Goal: Information Seeking & Learning: Learn about a topic

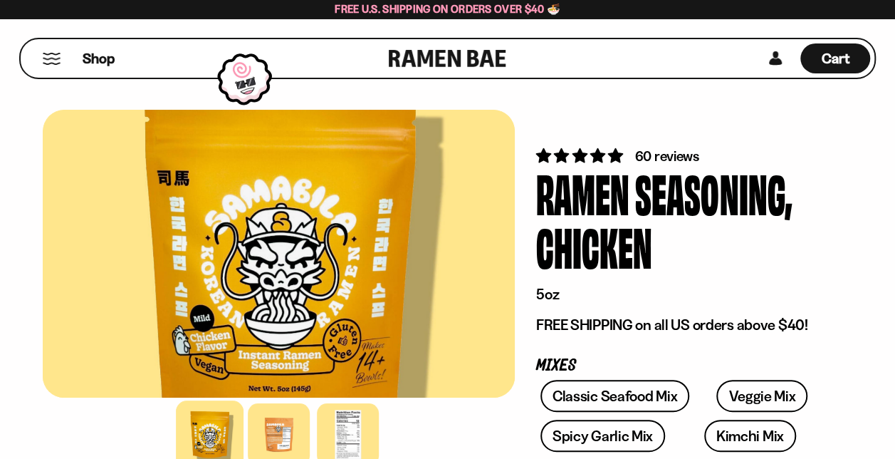
scroll to position [2, 0]
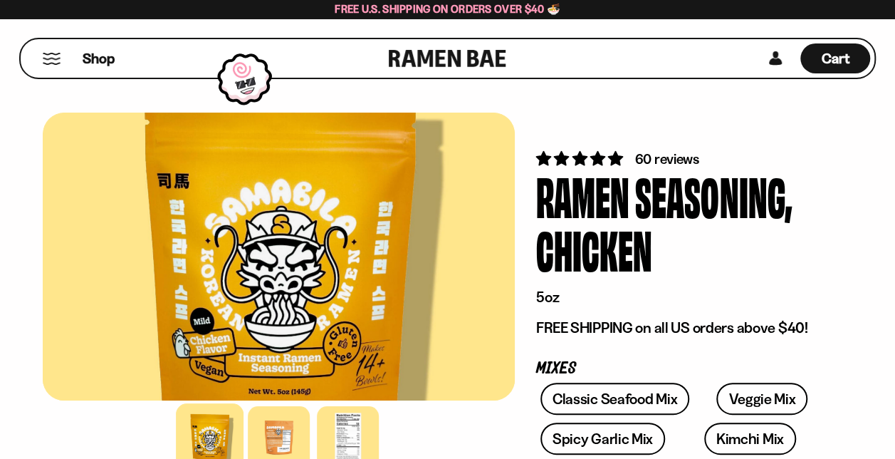
click at [51, 50] on div "Shop" at bounding box center [207, 58] width 364 height 38
click at [59, 66] on div "Shop" at bounding box center [207, 58] width 364 height 38
click at [96, 60] on span "Shop" at bounding box center [98, 58] width 35 height 21
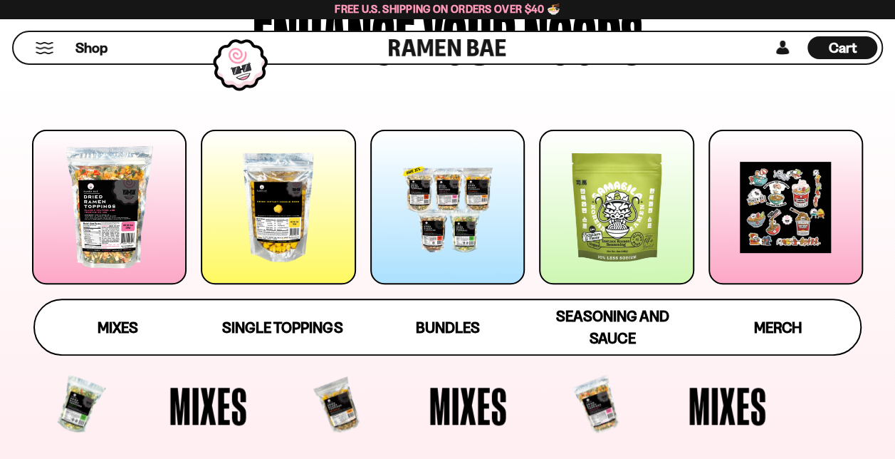
scroll to position [161, 0]
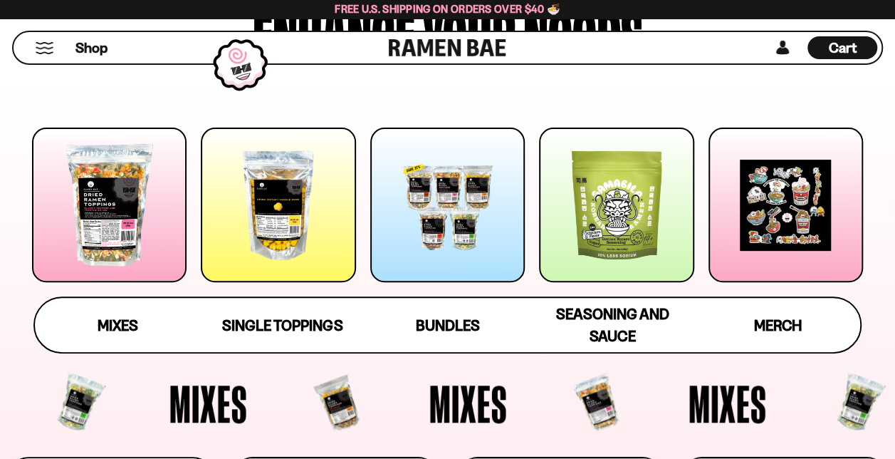
click at [124, 270] on div at bounding box center [109, 204] width 155 height 155
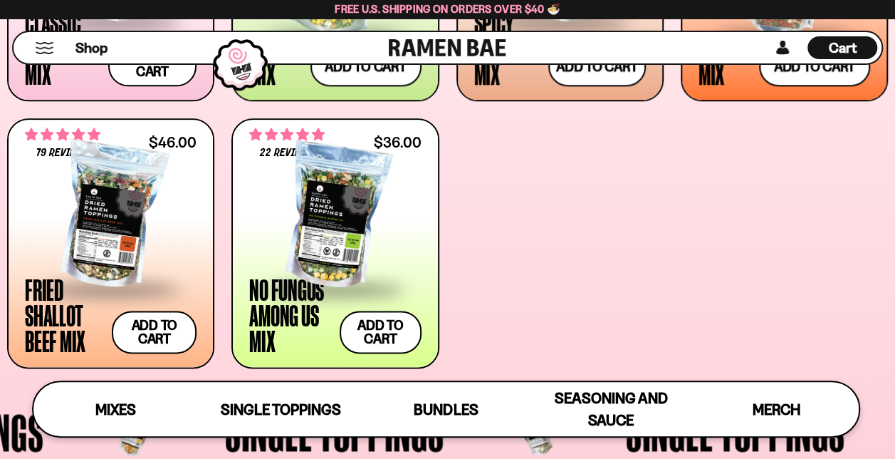
scroll to position [748, 0]
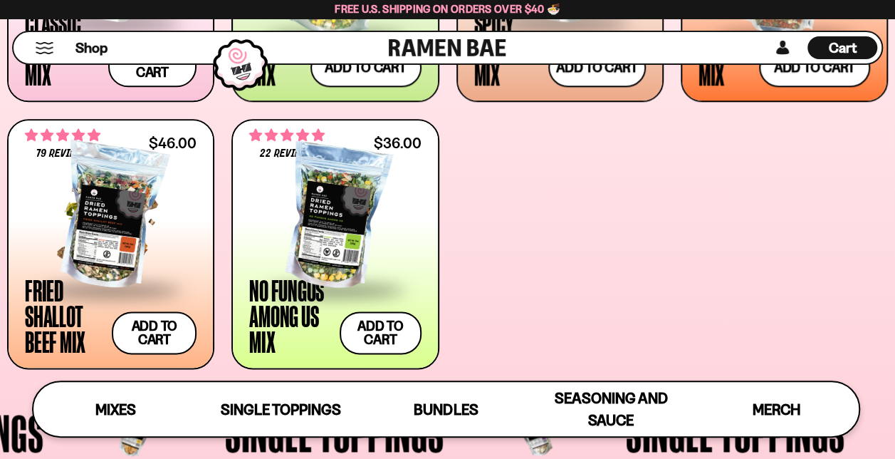
click at [111, 239] on div at bounding box center [111, 216] width 172 height 142
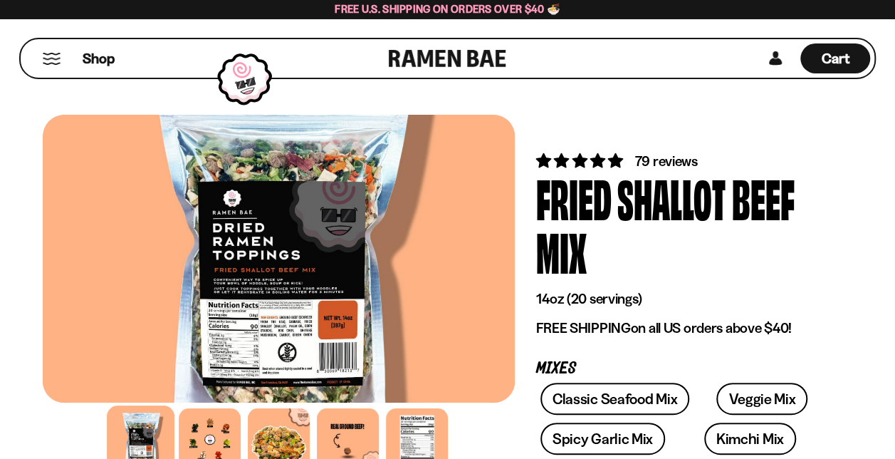
scroll to position [79, 0]
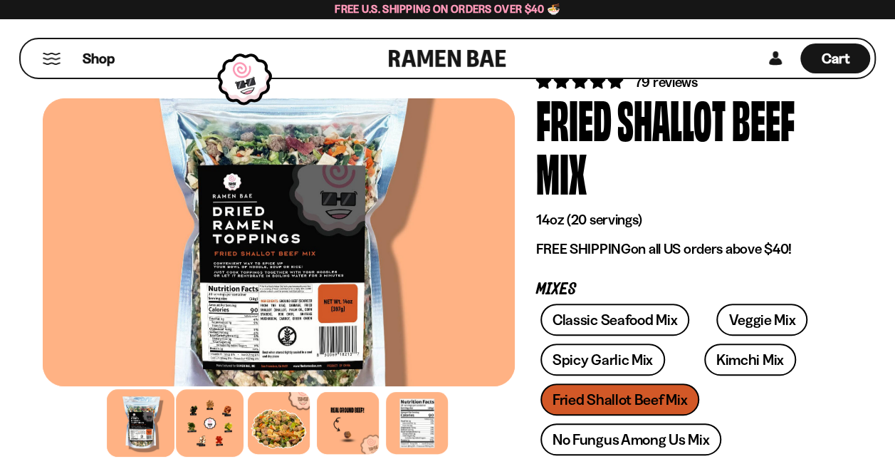
click at [217, 424] on div at bounding box center [210, 423] width 68 height 68
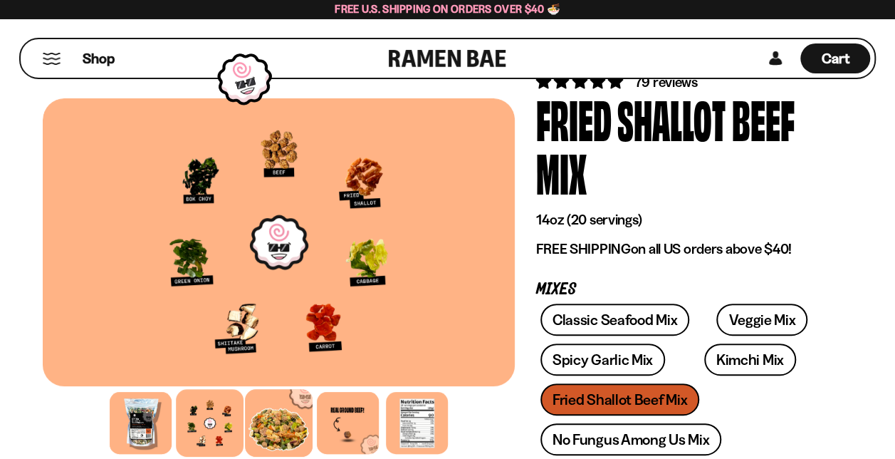
click at [290, 424] on div at bounding box center [279, 423] width 68 height 68
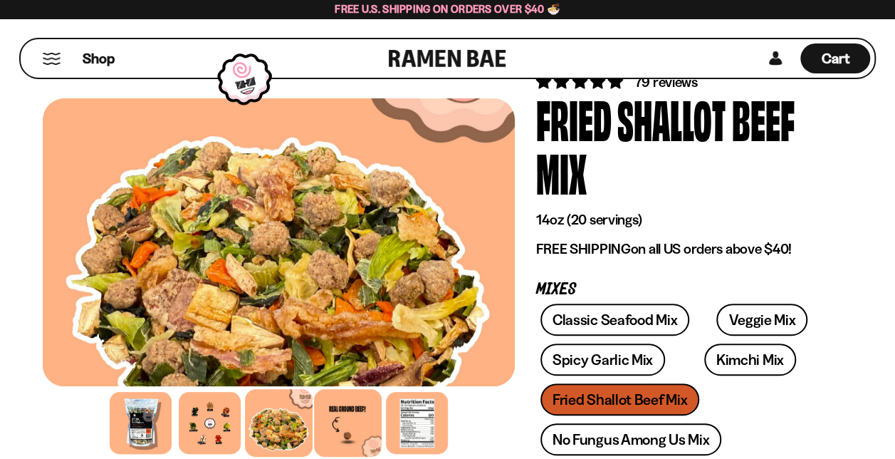
click at [362, 426] on div at bounding box center [348, 423] width 68 height 68
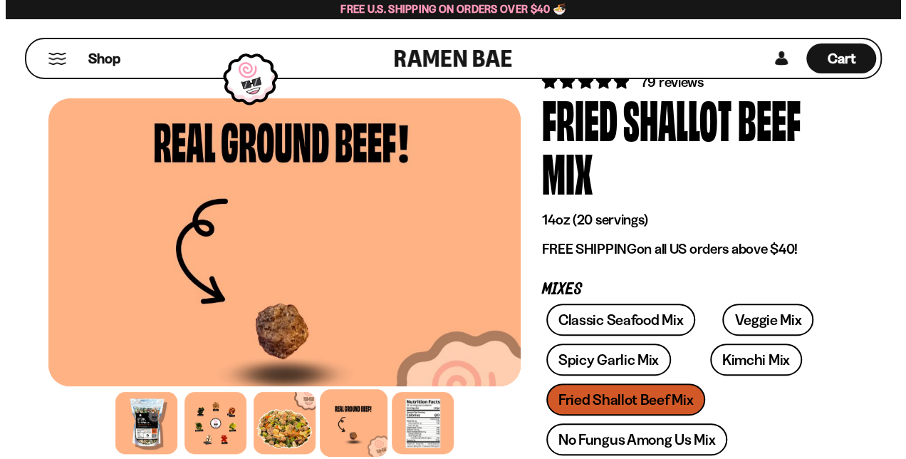
scroll to position [0, 0]
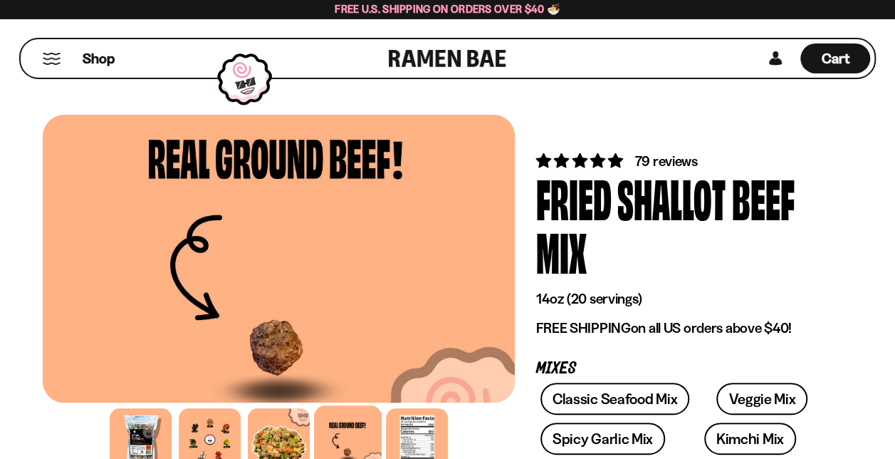
click at [53, 62] on button "Mobile Menu Trigger" at bounding box center [51, 59] width 19 height 12
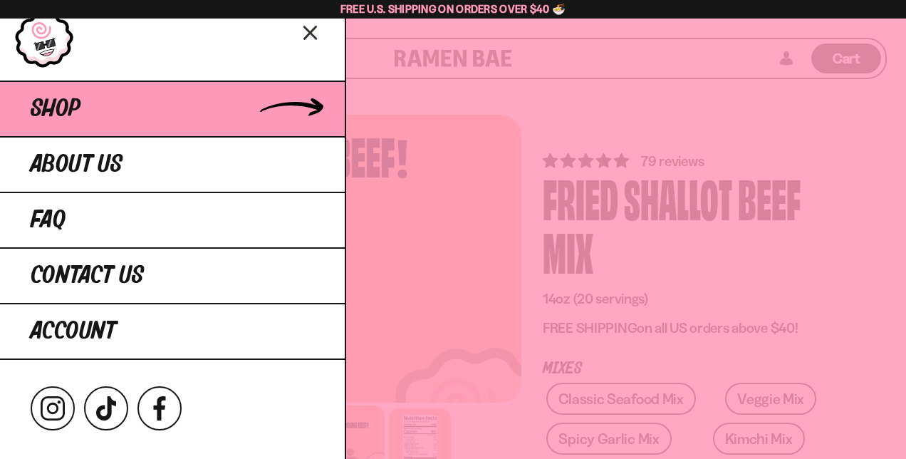
click at [61, 112] on span "Shop" at bounding box center [56, 109] width 50 height 26
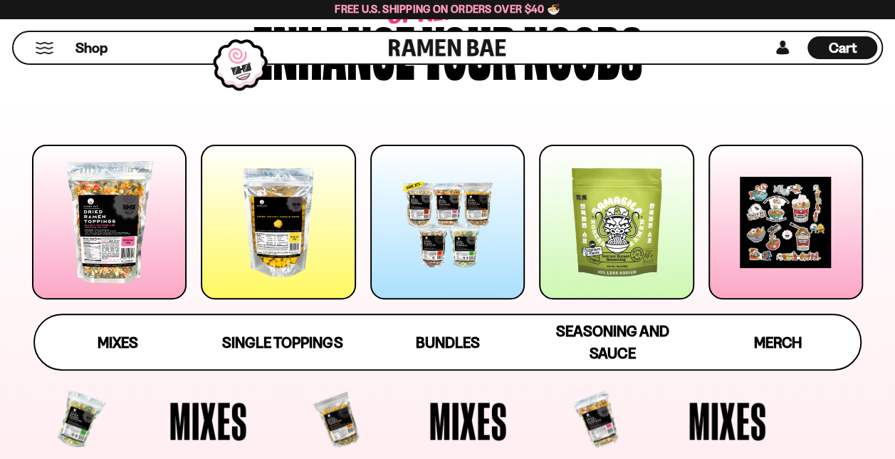
scroll to position [143, 0]
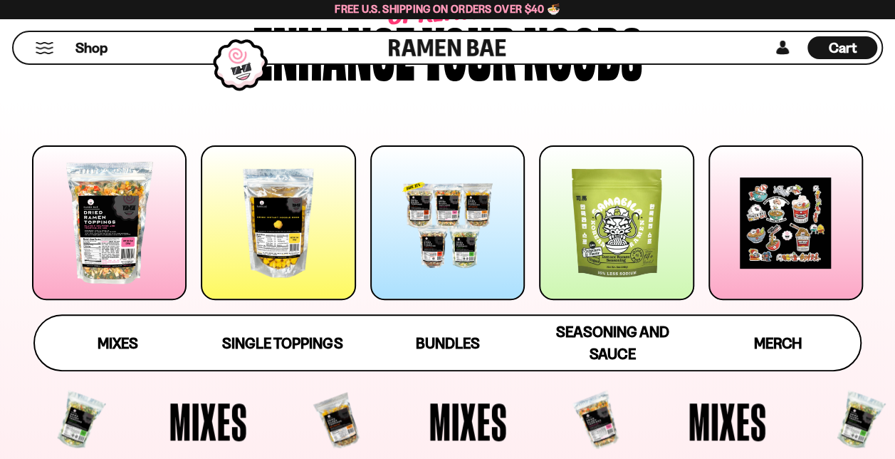
click at [580, 283] on div at bounding box center [616, 222] width 155 height 155
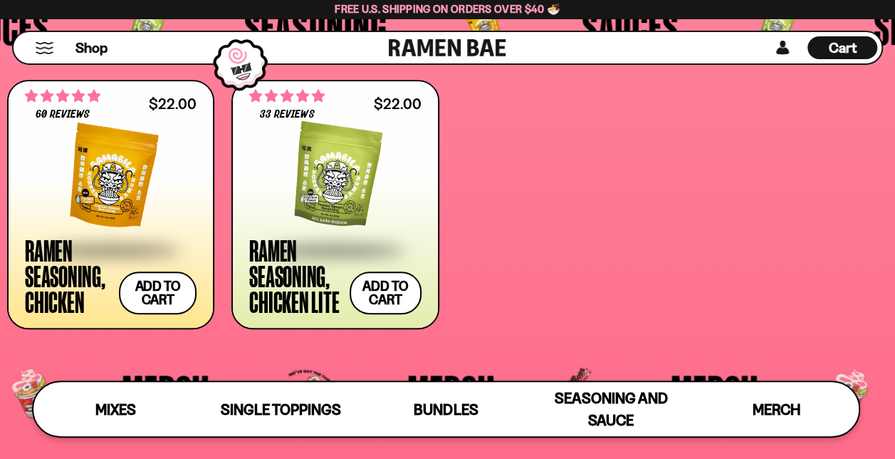
scroll to position [2971, 0]
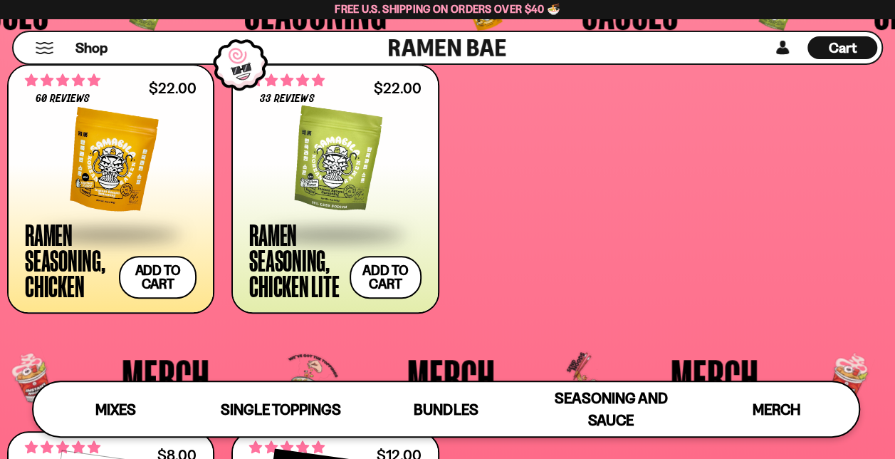
click at [110, 189] on div at bounding box center [111, 161] width 172 height 142
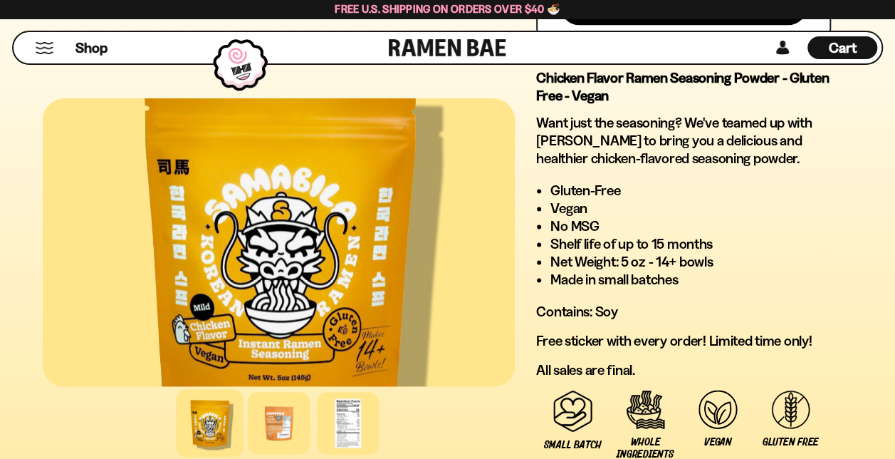
scroll to position [1125, 0]
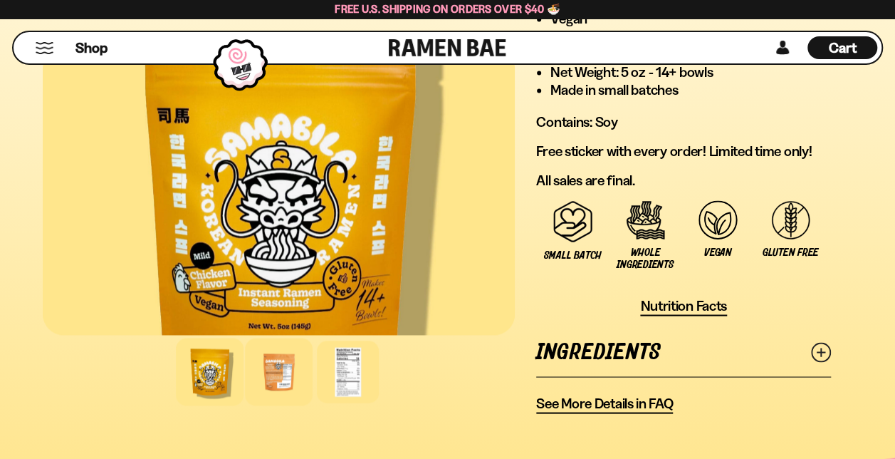
click at [281, 375] on div at bounding box center [279, 372] width 68 height 68
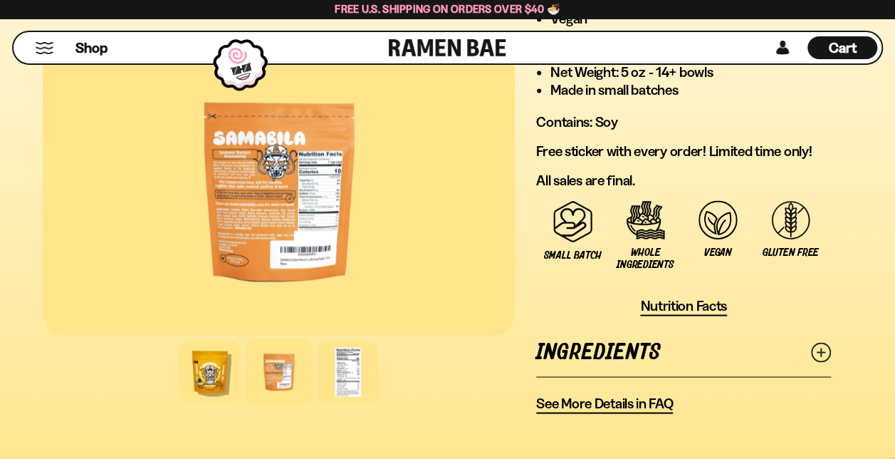
click at [315, 211] on div at bounding box center [279, 191] width 472 height 288
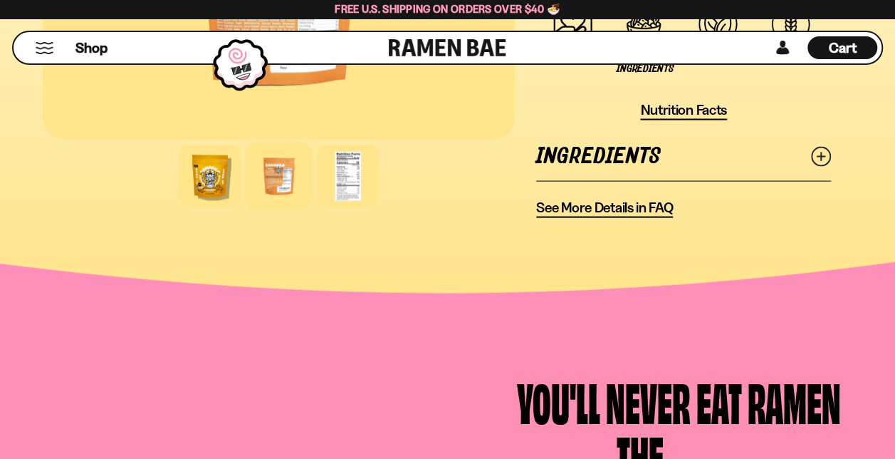
click at [605, 213] on span "See More Details in FAQ" at bounding box center [604, 207] width 137 height 18
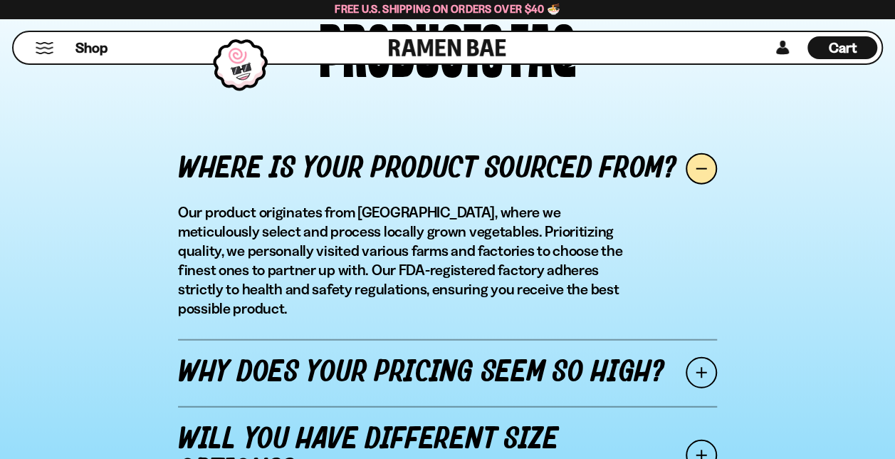
scroll to position [1933, 0]
